Goal: Check status: Check status

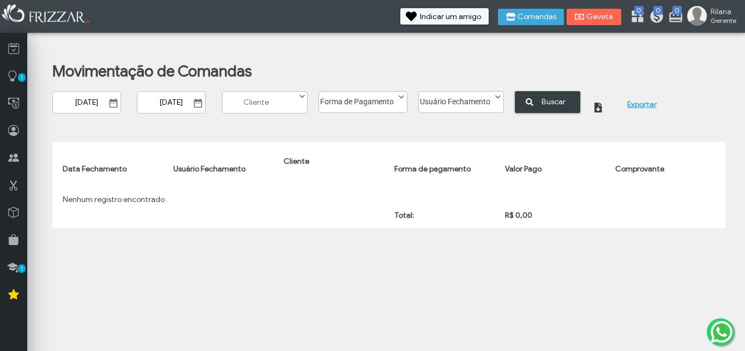
click at [87, 101] on input "[DATE]" at bounding box center [86, 102] width 69 height 22
click at [112, 101] on span "Show Calendar" at bounding box center [112, 102] width 11 height 11
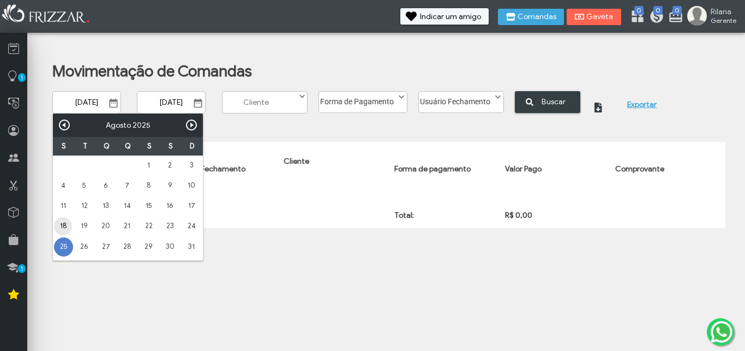
click at [59, 225] on link "18" at bounding box center [63, 226] width 18 height 18
type input "[DATE]"
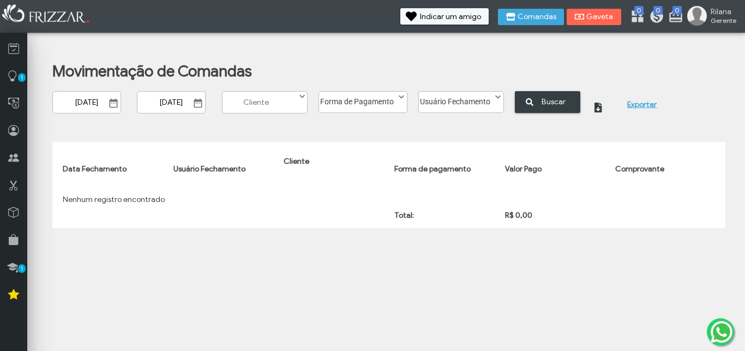
click at [302, 99] on span "Show Options" at bounding box center [302, 96] width 11 height 11
click at [539, 102] on span "Buscar" at bounding box center [554, 101] width 38 height 17
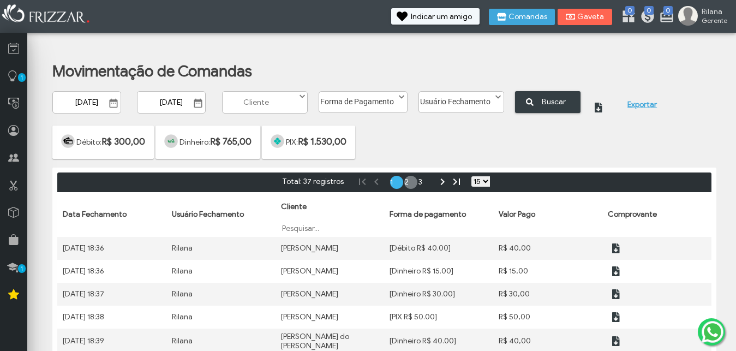
click at [405, 179] on link "2" at bounding box center [410, 182] width 13 height 13
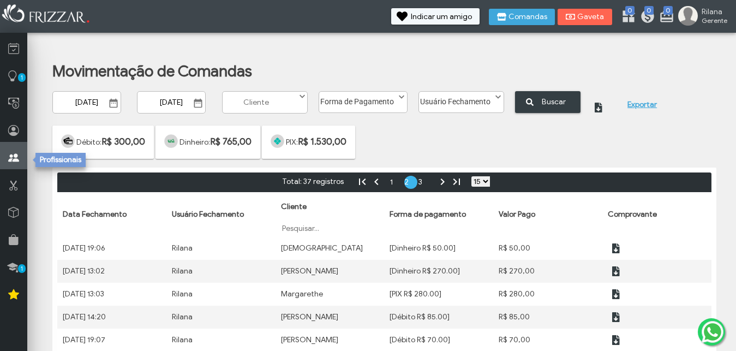
click at [10, 157] on icon at bounding box center [13, 158] width 11 height 14
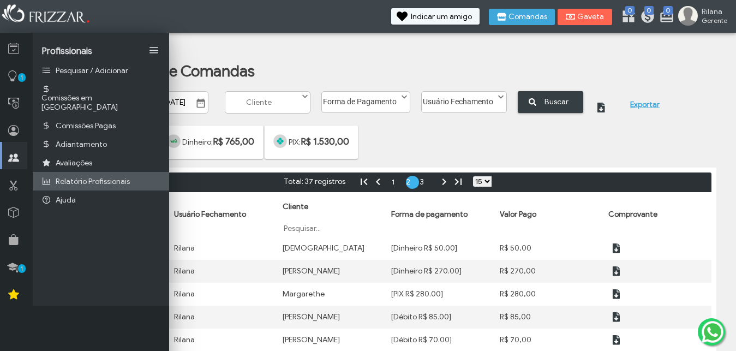
click at [104, 177] on span "Relatório Profissionais" at bounding box center [93, 181] width 74 height 9
